Goal: Answer question/provide support

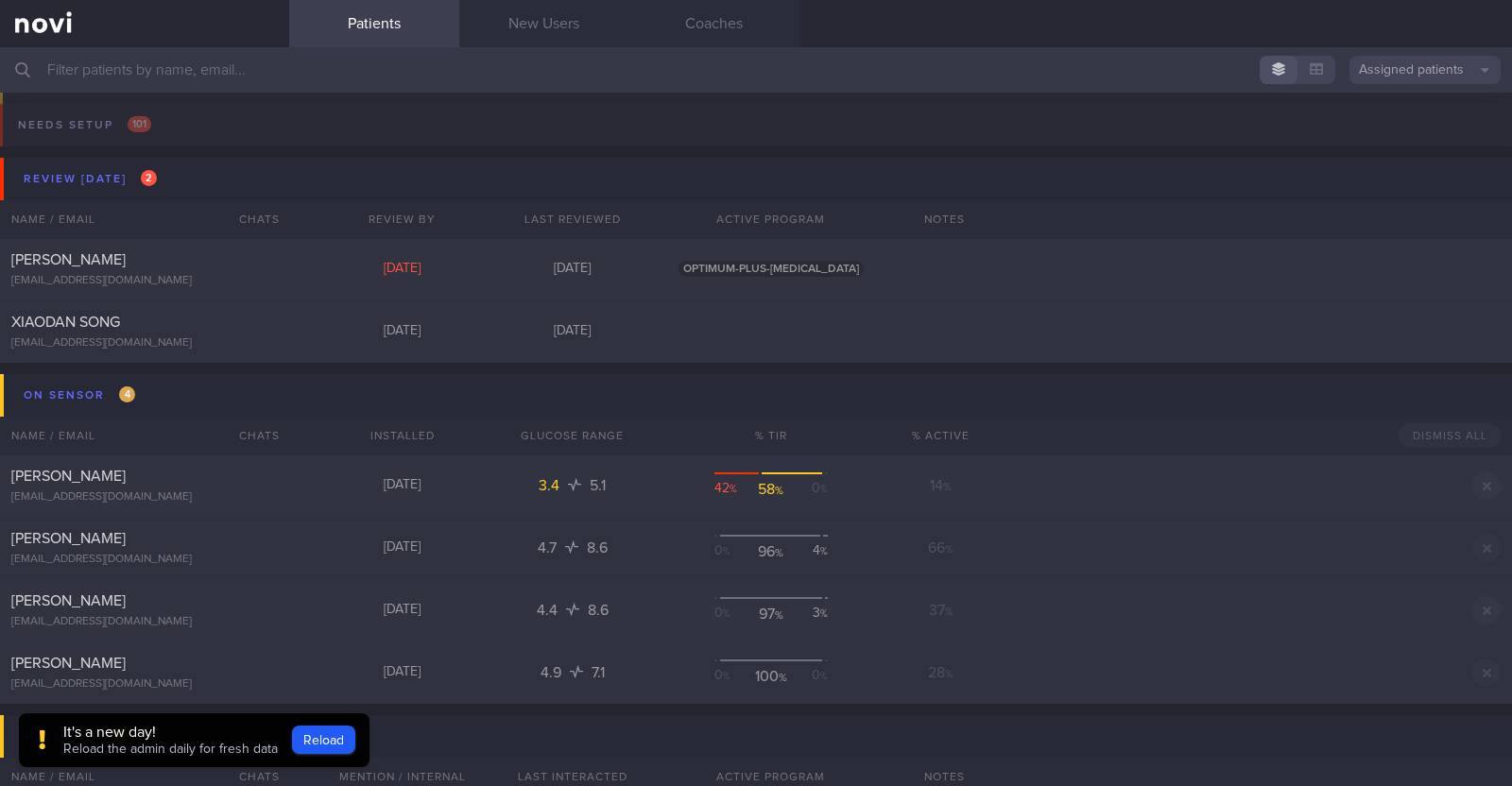
scroll to position [740, 0]
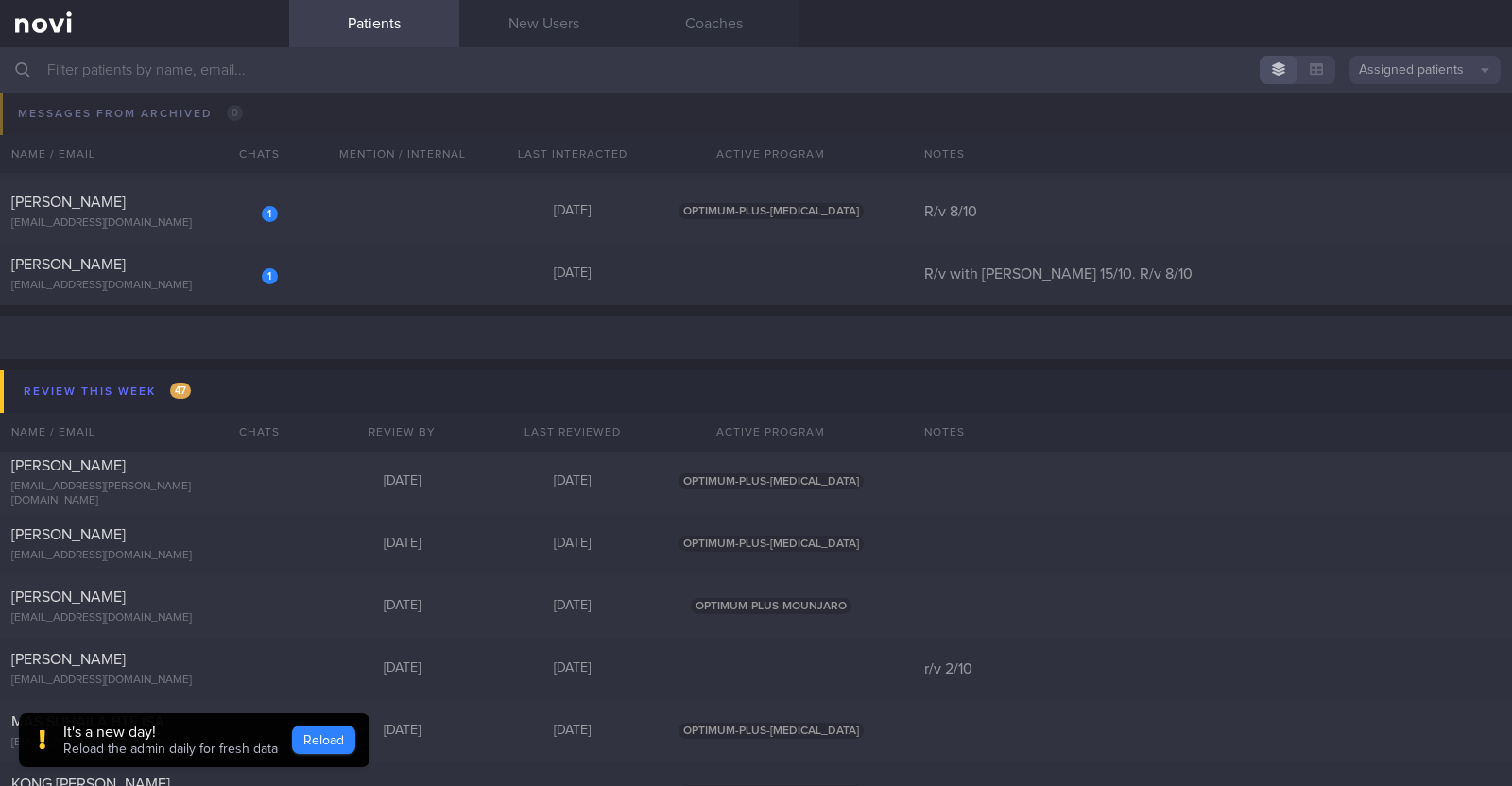
click at [291, 738] on button "Reload" at bounding box center [323, 739] width 64 height 28
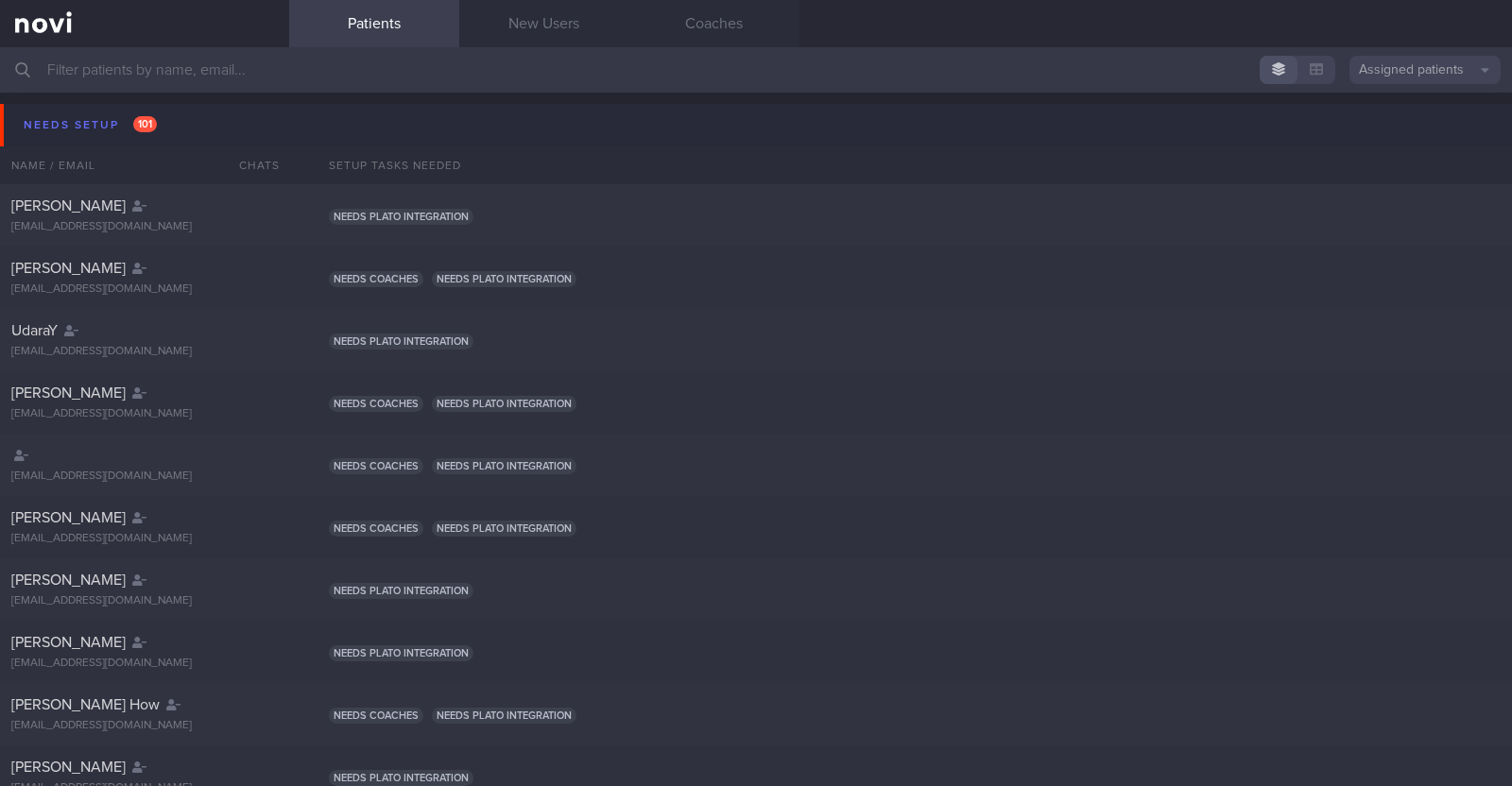
click at [60, 109] on button "Needs setup 101" at bounding box center [758, 124] width 1517 height 43
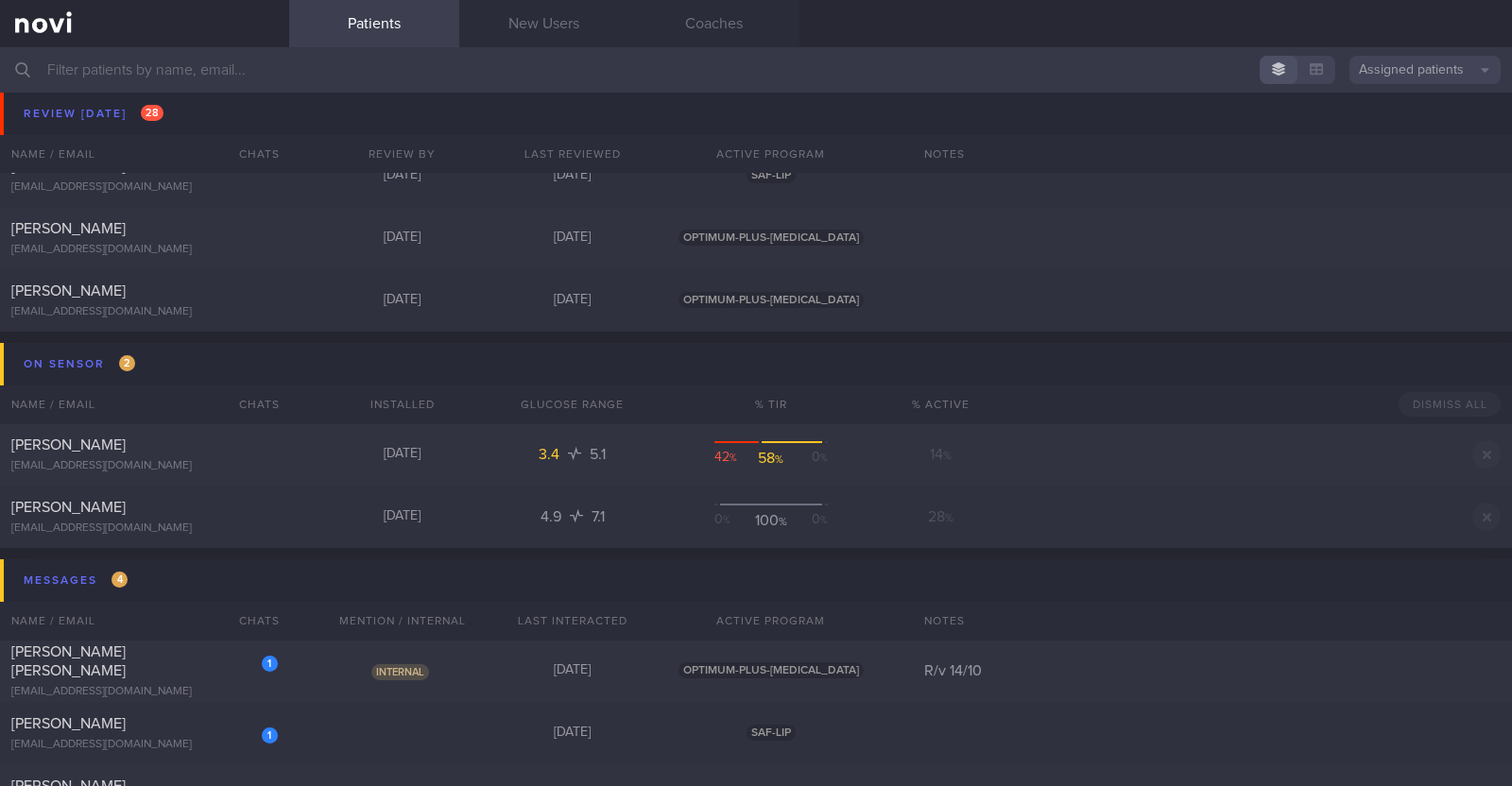
scroll to position [1889, 0]
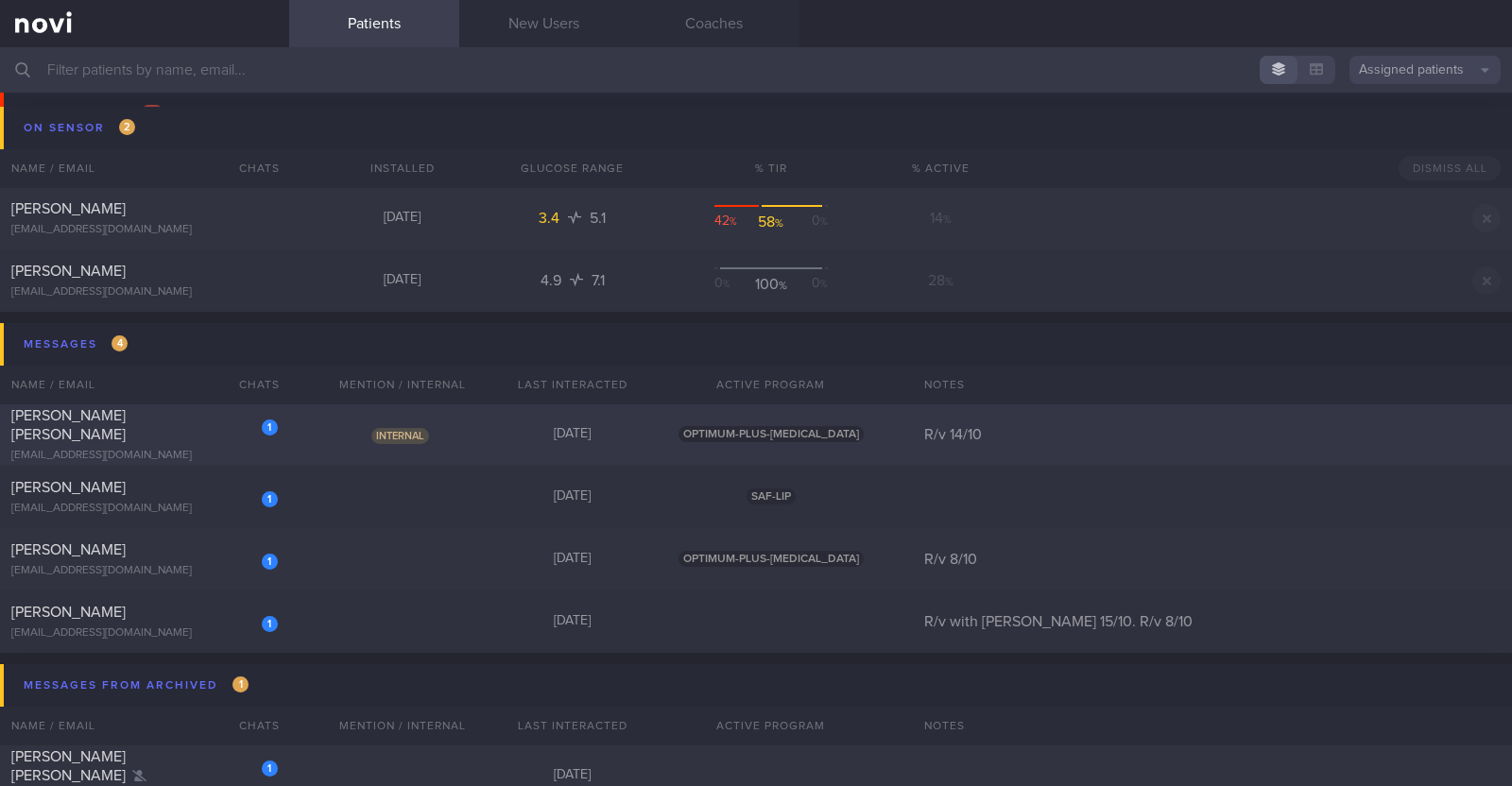
click at [321, 433] on div "Internal" at bounding box center [402, 434] width 170 height 19
select select "9"
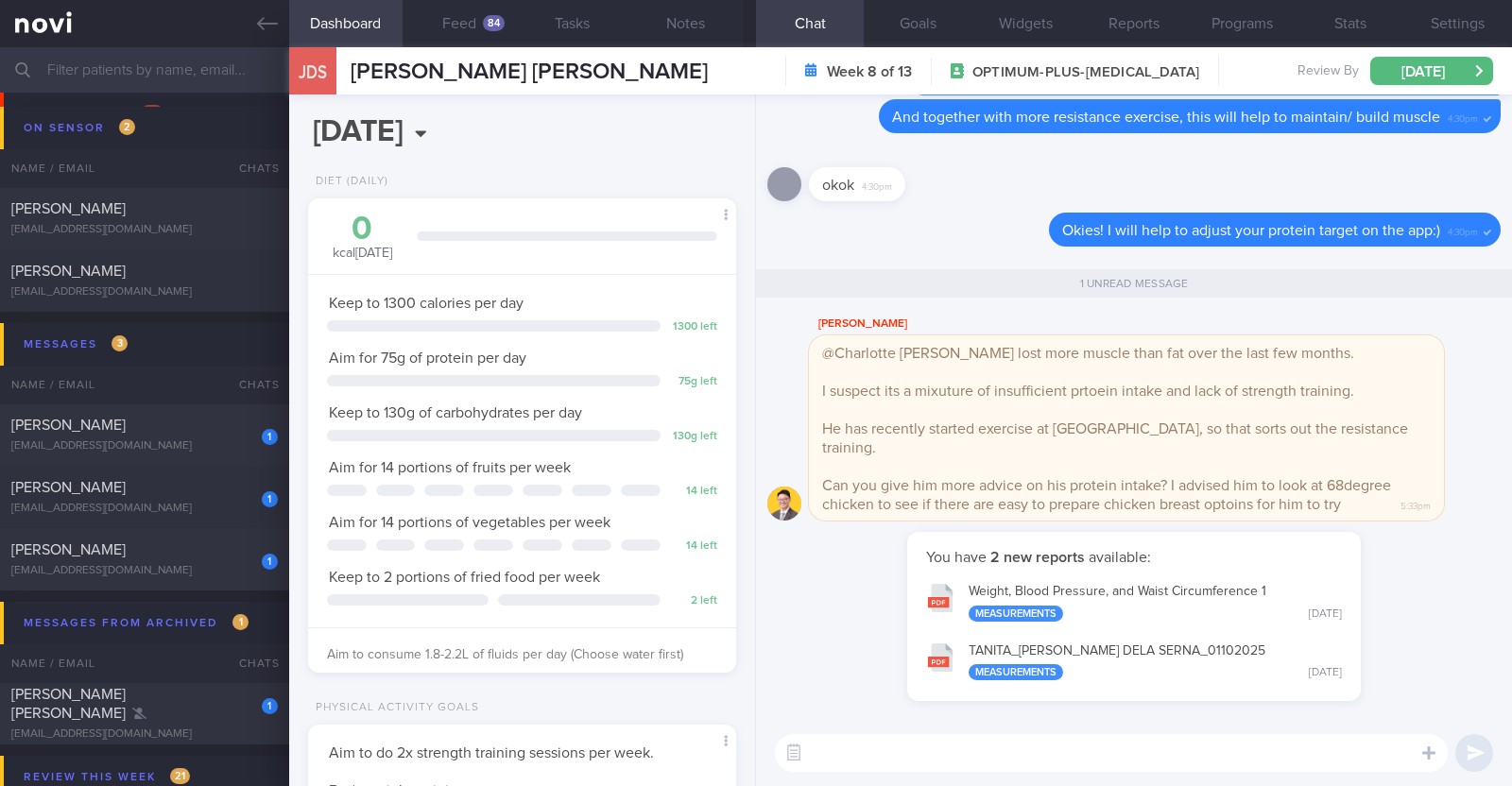
scroll to position [191, 383]
click at [859, 739] on textarea at bounding box center [1111, 753] width 672 height 38
click at [794, 758] on button "button" at bounding box center [794, 753] width 34 height 34
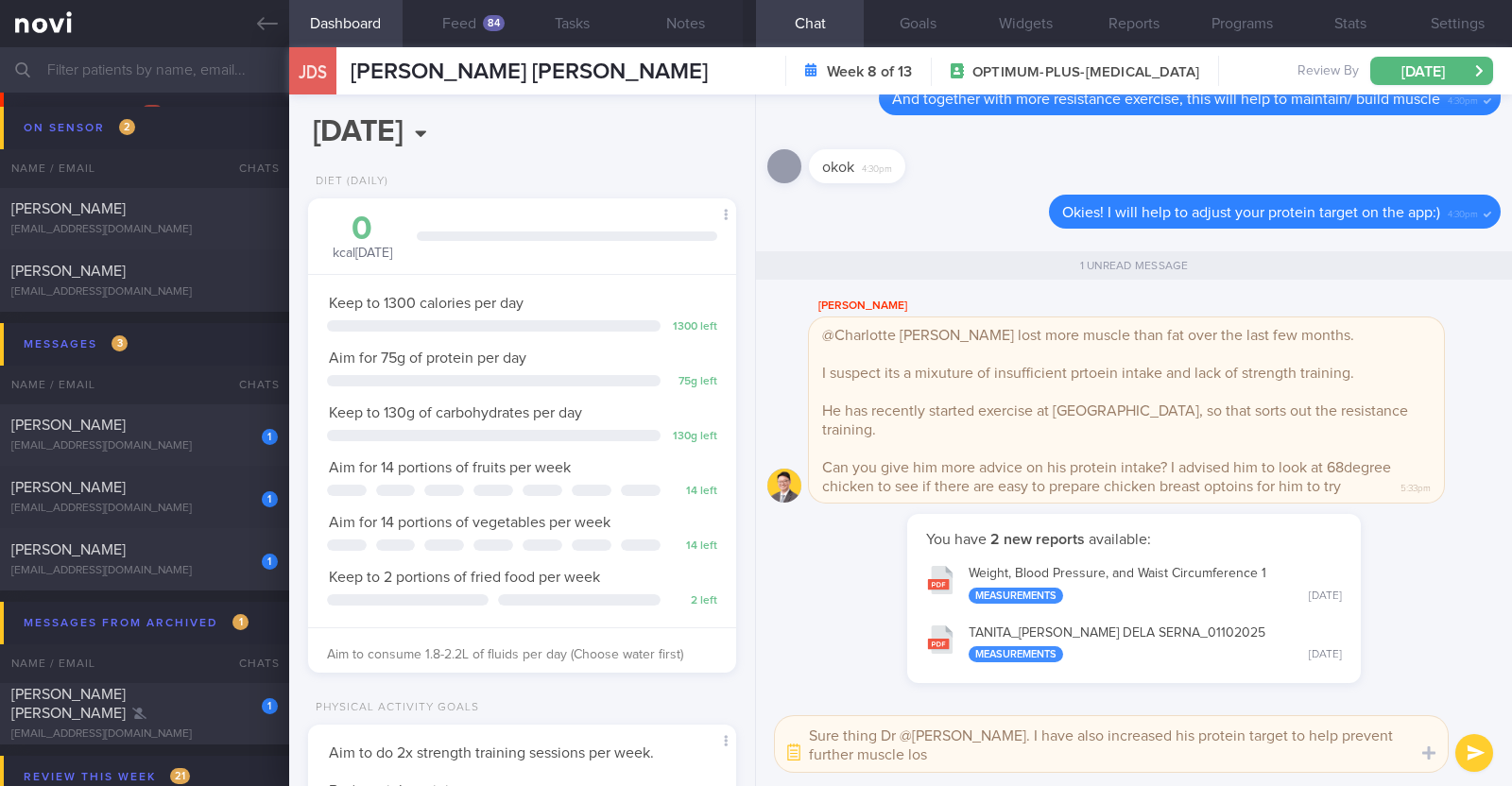
type textarea "Sure thing Dr @[PERSON_NAME]. I have also increased his protein target to help …"
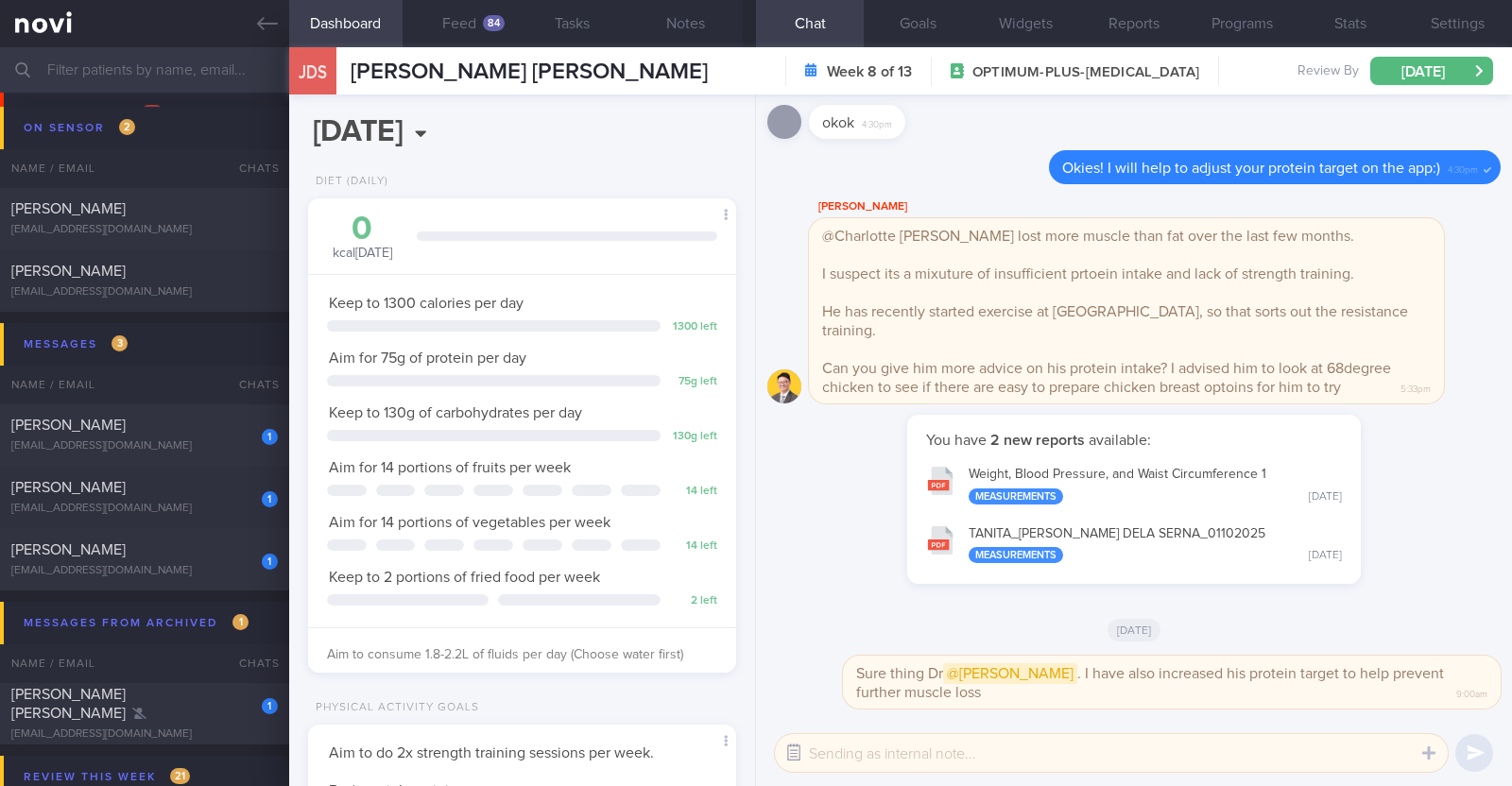
click at [795, 748] on button "button" at bounding box center [794, 753] width 34 height 34
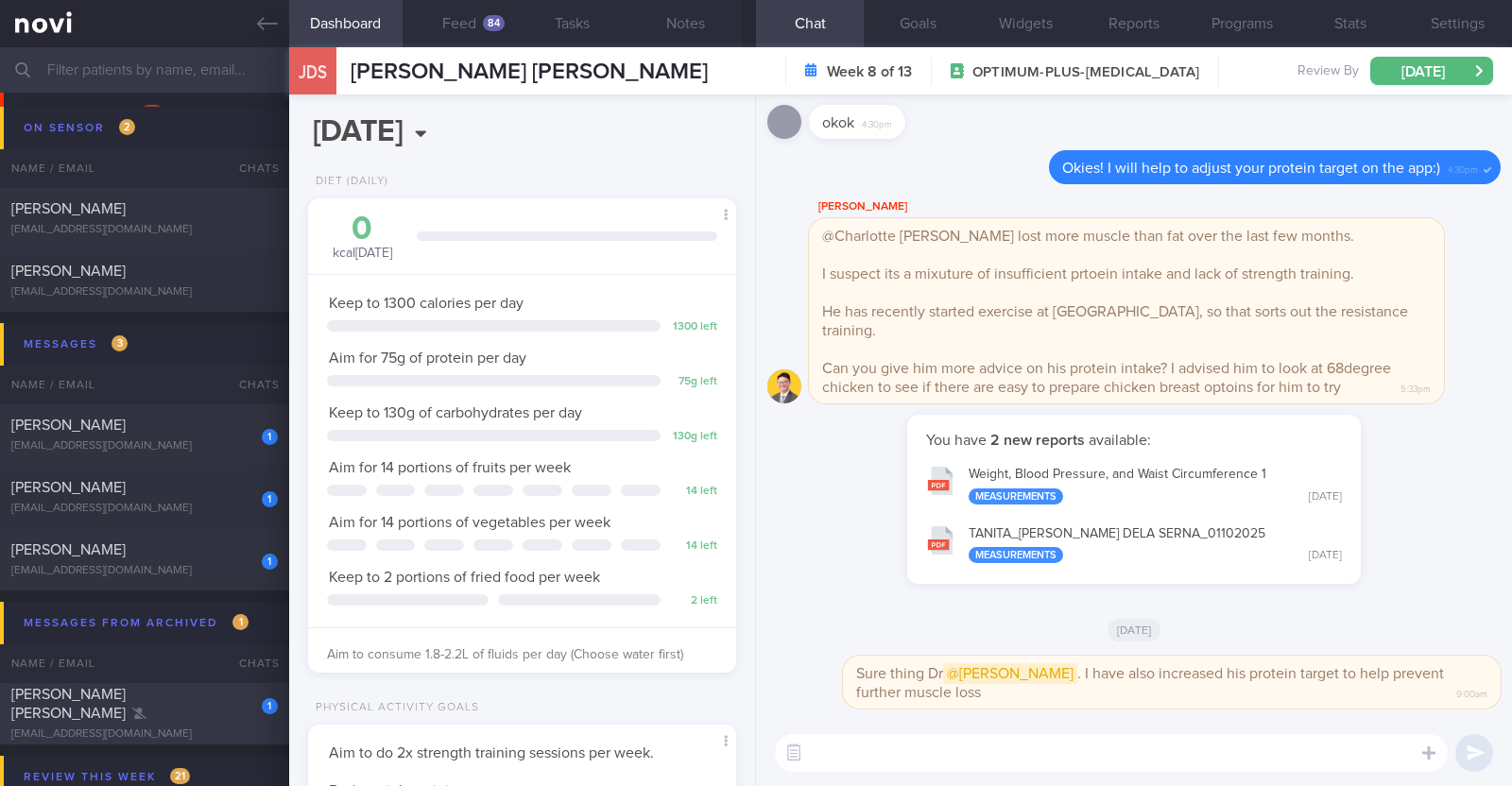
click at [182, 727] on div "[EMAIL_ADDRESS][DOMAIN_NAME]" at bounding box center [144, 734] width 267 height 14
